Goal: Task Accomplishment & Management: Use online tool/utility

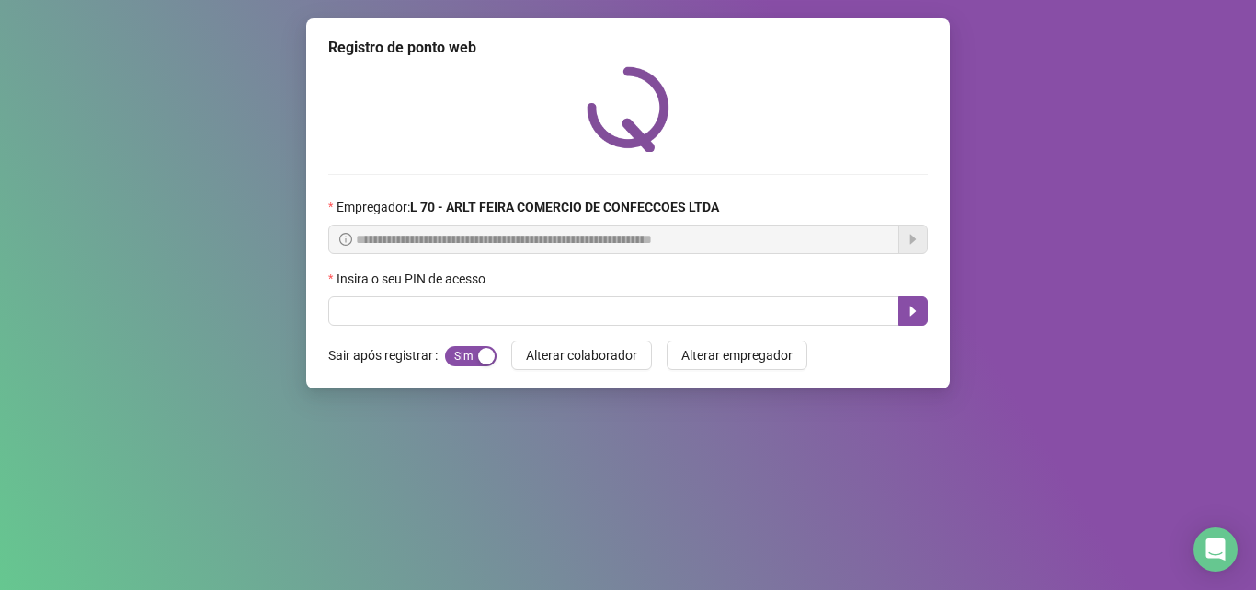
click at [446, 321] on input "text" at bounding box center [613, 310] width 571 height 29
type input "*****"
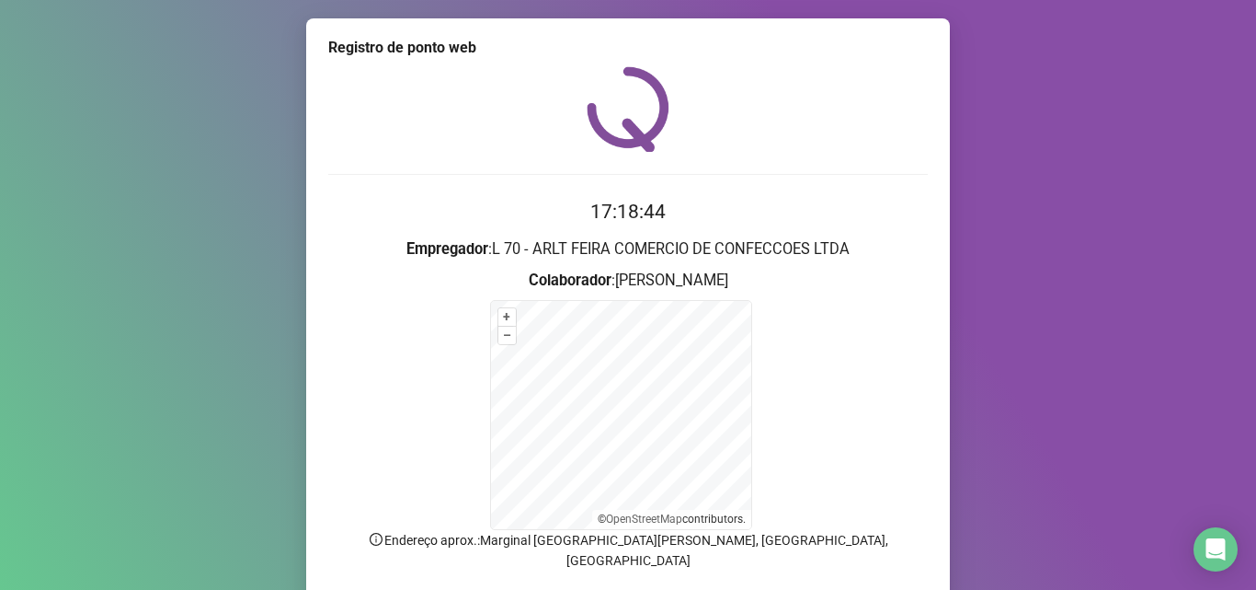
scroll to position [123, 0]
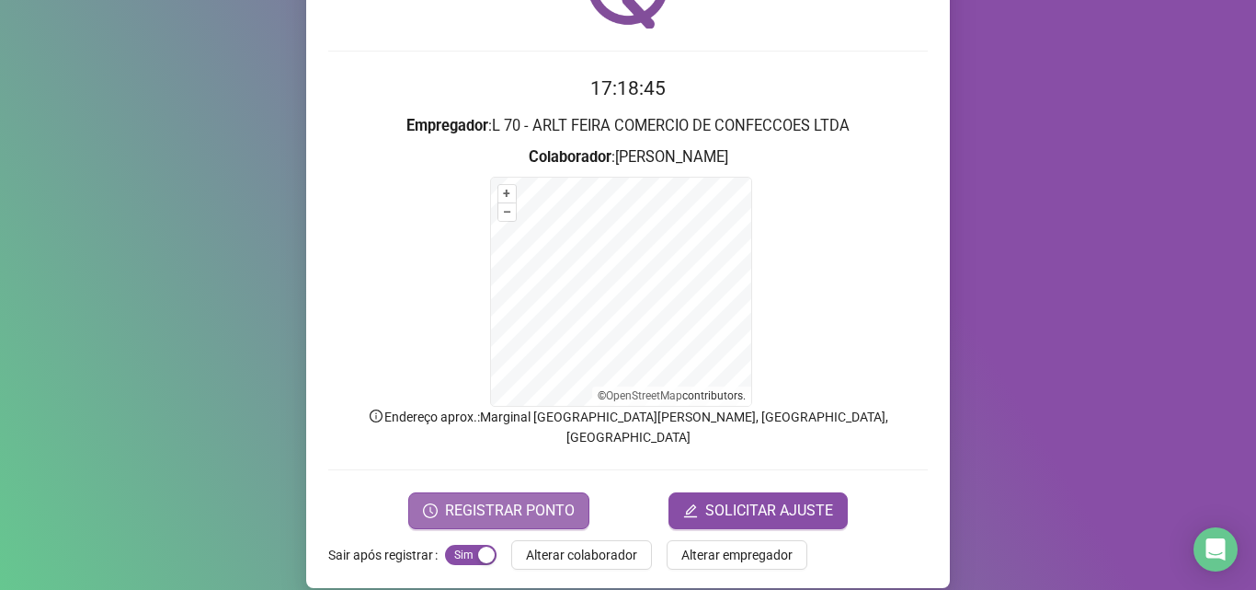
click at [481, 499] on span "REGISTRAR PONTO" at bounding box center [510, 510] width 130 height 22
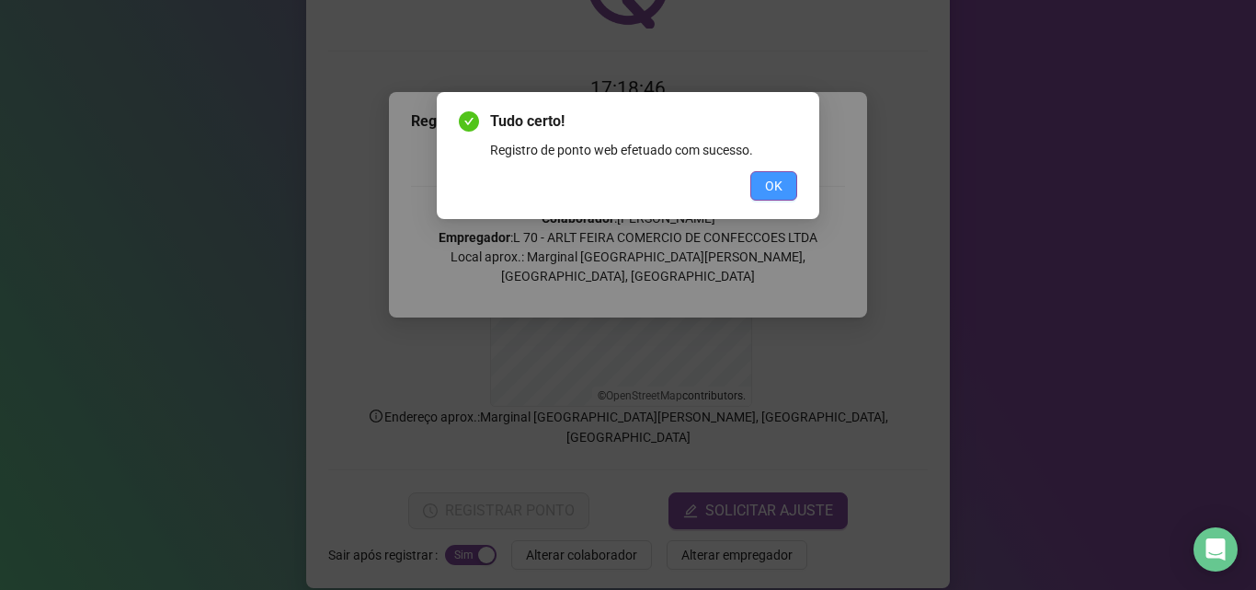
click at [767, 186] on span "OK" at bounding box center [773, 186] width 17 height 20
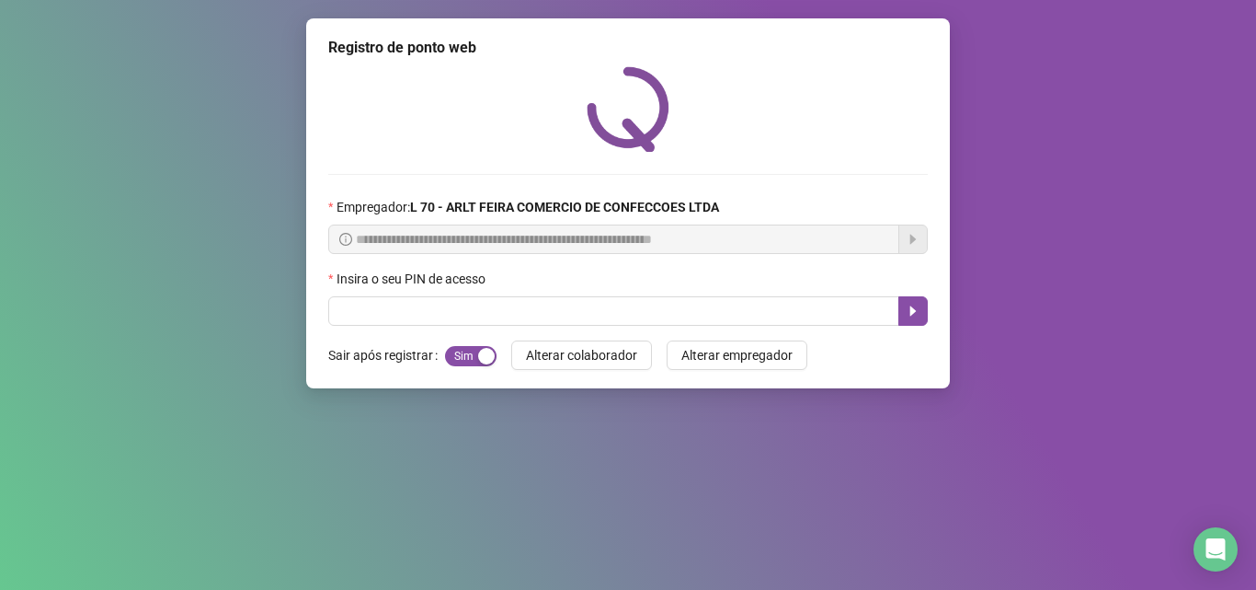
scroll to position [0, 0]
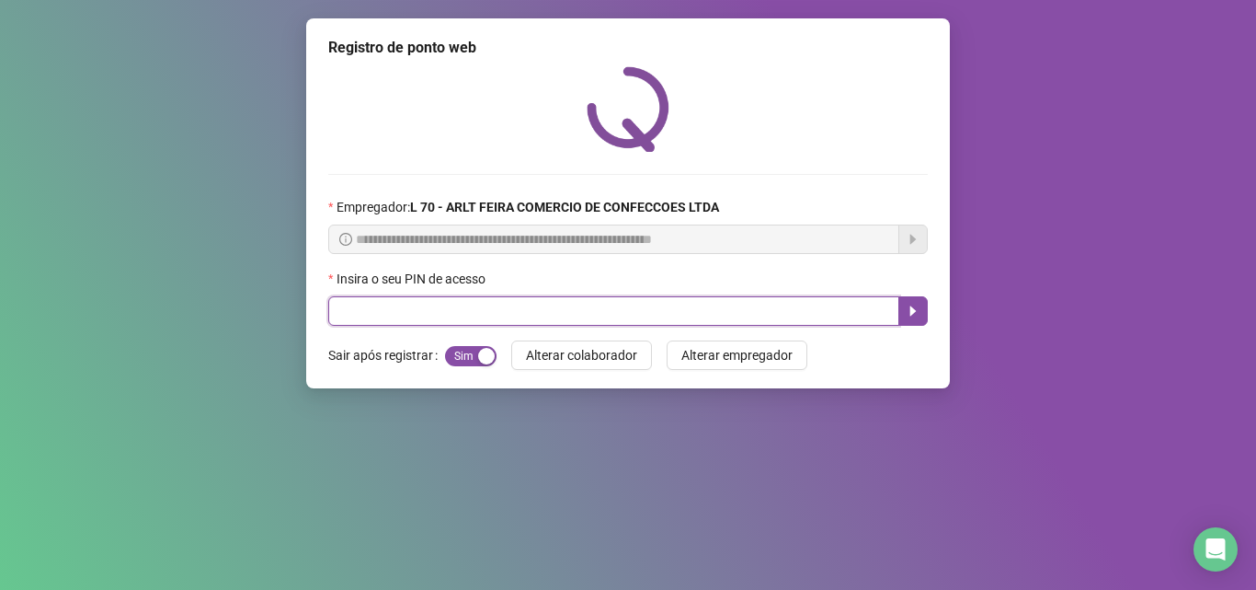
click at [338, 309] on input "text" at bounding box center [613, 310] width 571 height 29
click at [335, 306] on input "text" at bounding box center [613, 310] width 571 height 29
type input "*****"
click at [910, 311] on icon "caret-right" at bounding box center [913, 311] width 15 height 15
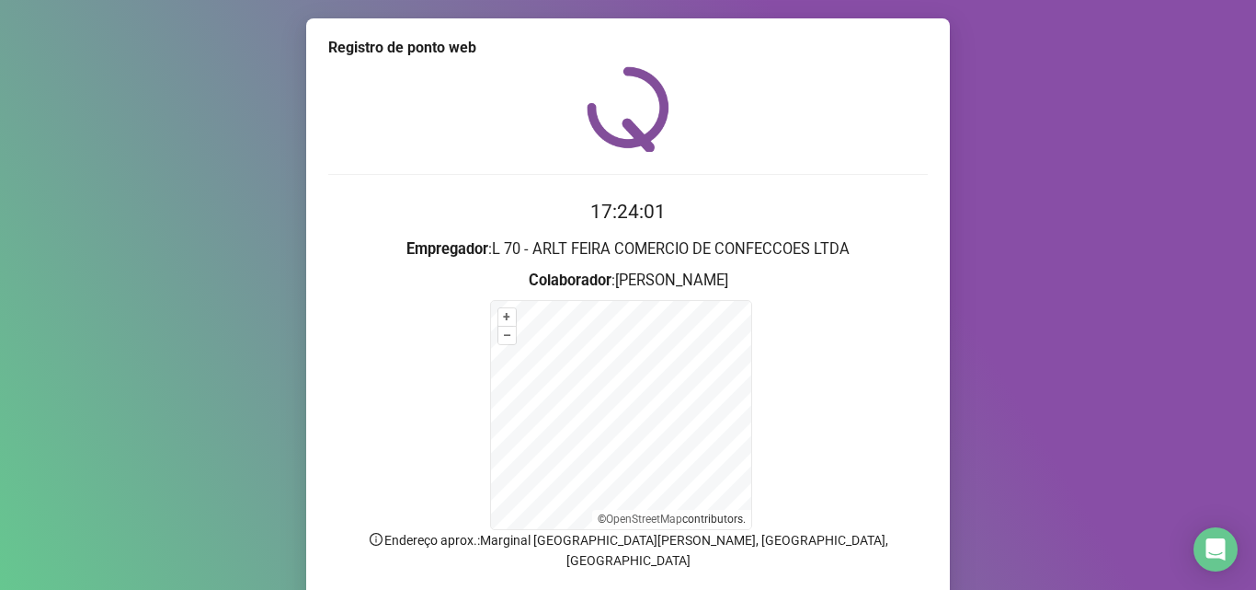
scroll to position [123, 0]
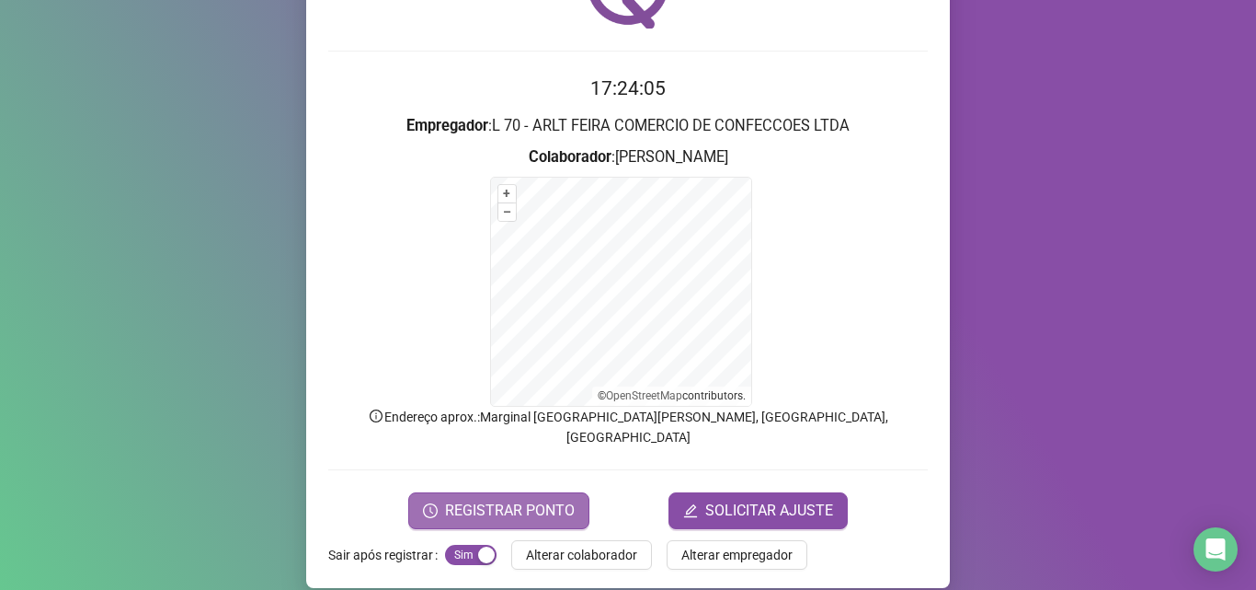
click at [536, 499] on span "REGISTRAR PONTO" at bounding box center [510, 510] width 130 height 22
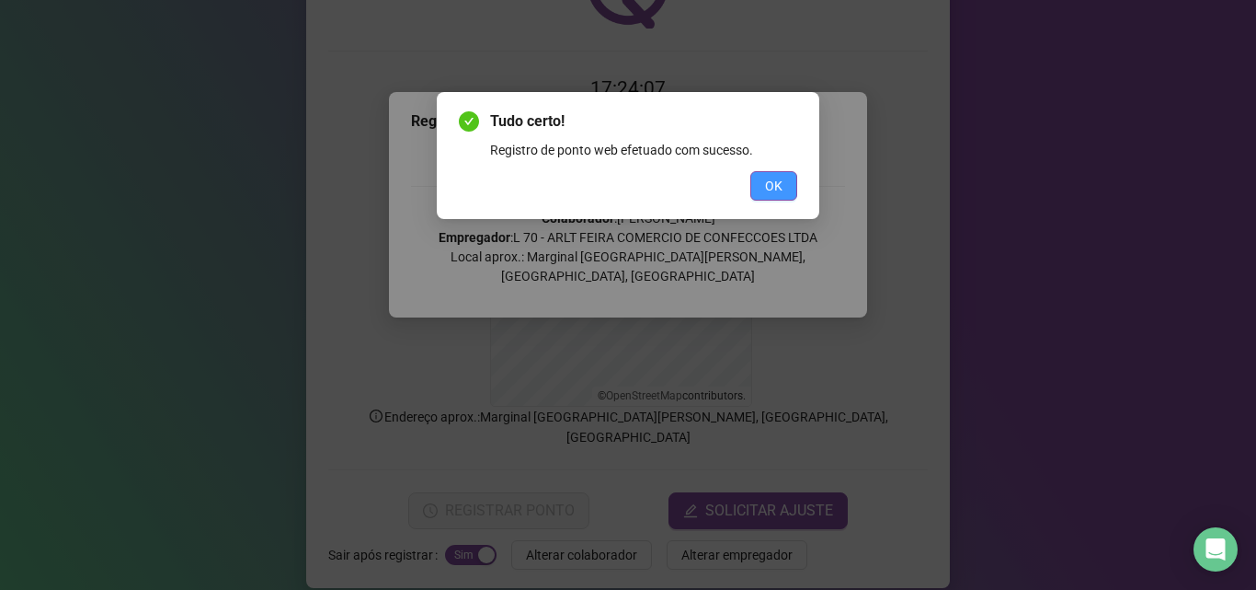
click at [761, 191] on button "OK" at bounding box center [774, 185] width 47 height 29
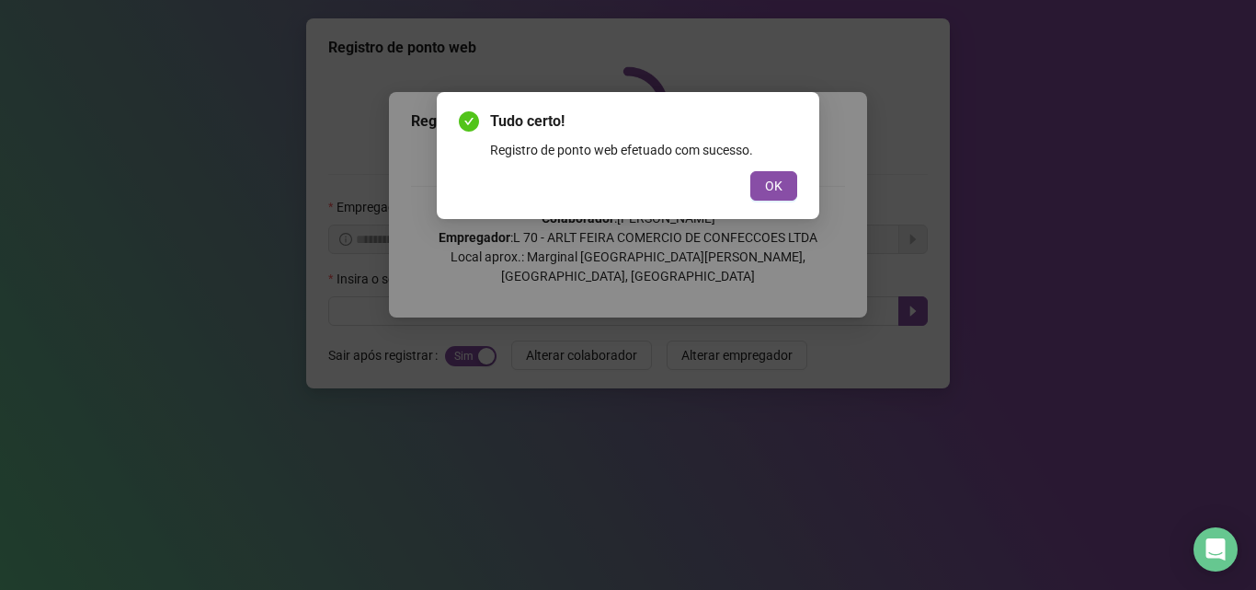
scroll to position [0, 0]
